Goal: Information Seeking & Learning: Learn about a topic

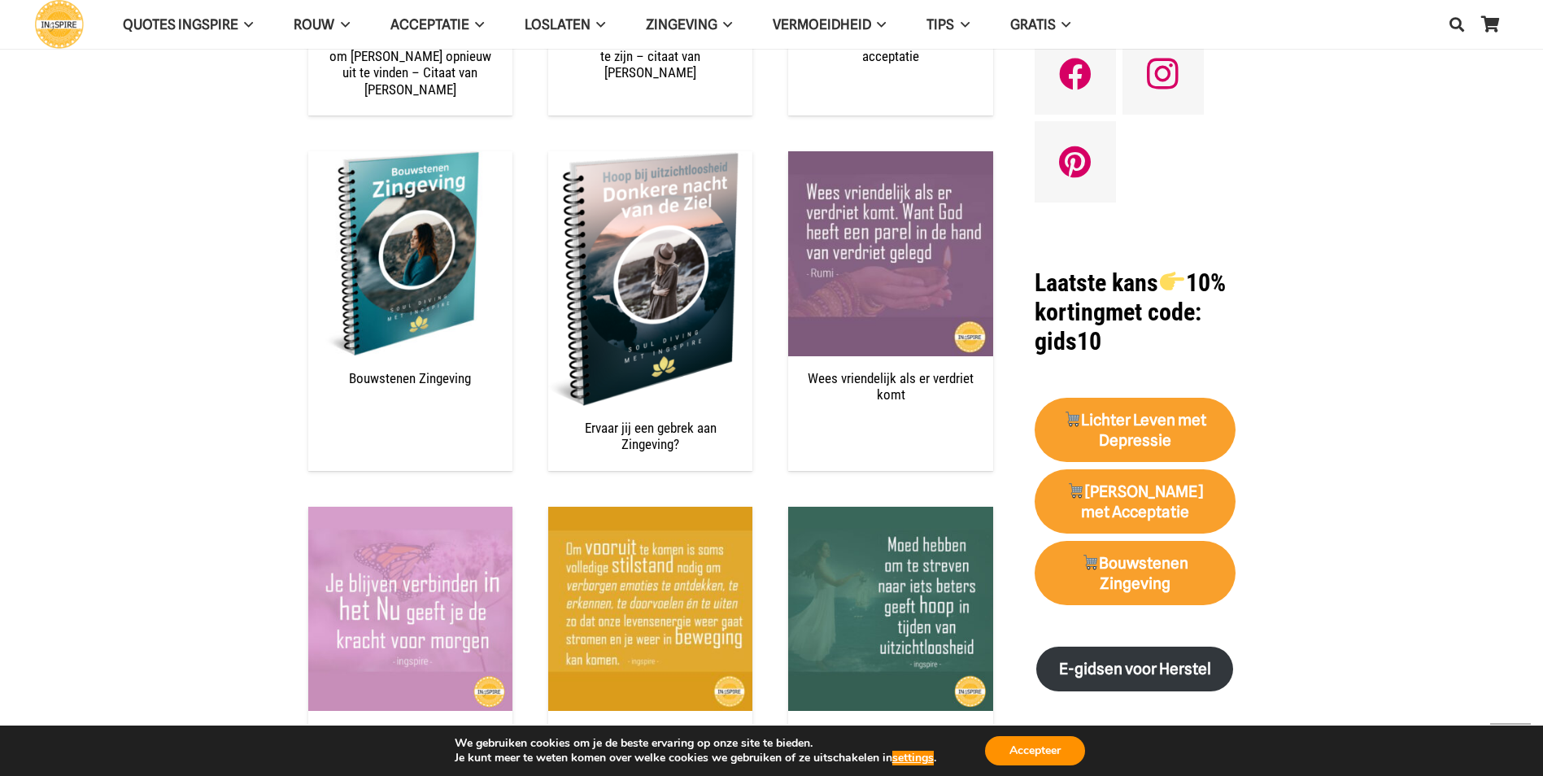
scroll to position [1789, 0]
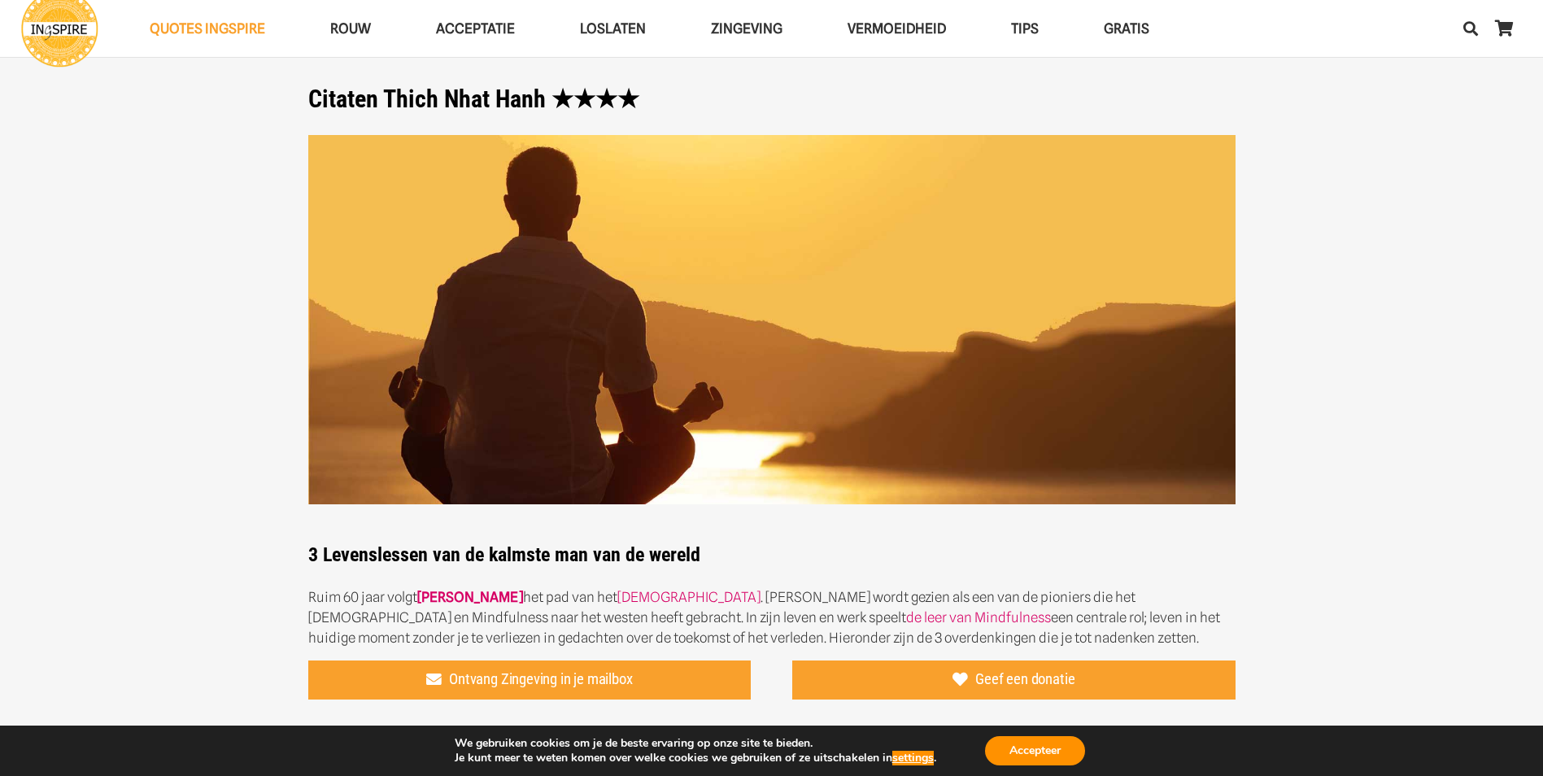
drag, startPoint x: 312, startPoint y: 101, endPoint x: 478, endPoint y: 98, distance: 165.9
click at [478, 98] on h1 "Citaten Thich Nhat Hanh ★★★★" at bounding box center [771, 99] width 927 height 29
click at [535, 98] on h1 "Citaten Thich Nhat Hanh ★★★★" at bounding box center [771, 99] width 927 height 29
drag, startPoint x: 538, startPoint y: 101, endPoint x: 349, endPoint y: 109, distance: 189.7
click at [349, 109] on h1 "Citaten Thich Nhat Hanh ★★★★" at bounding box center [771, 99] width 927 height 29
